Goal: Transaction & Acquisition: Purchase product/service

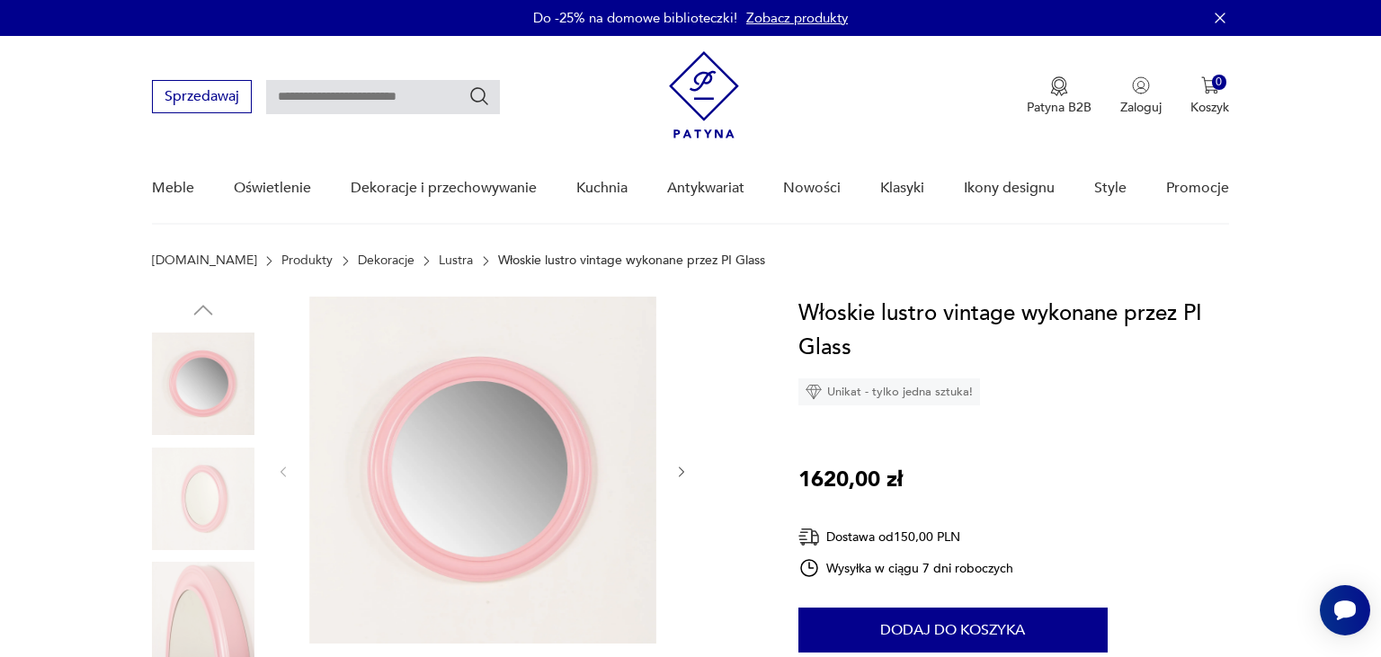
click at [348, 63] on div "Sprzedawaj Patyna B2B Zaloguj 0 Koszyk Twój koszyk ( 0 ) Brak produktów w koszy…" at bounding box center [690, 87] width 1077 height 103
click at [358, 94] on input "text" at bounding box center [383, 97] width 234 height 34
type input "**********"
